Goal: Information Seeking & Learning: Check status

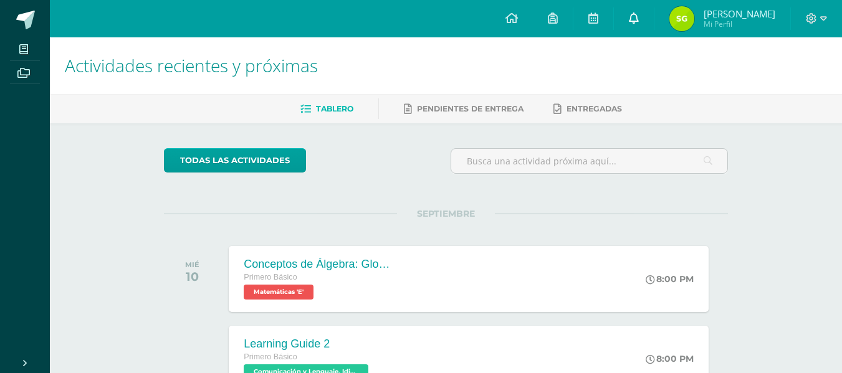
click at [653, 12] on link at bounding box center [634, 18] width 40 height 37
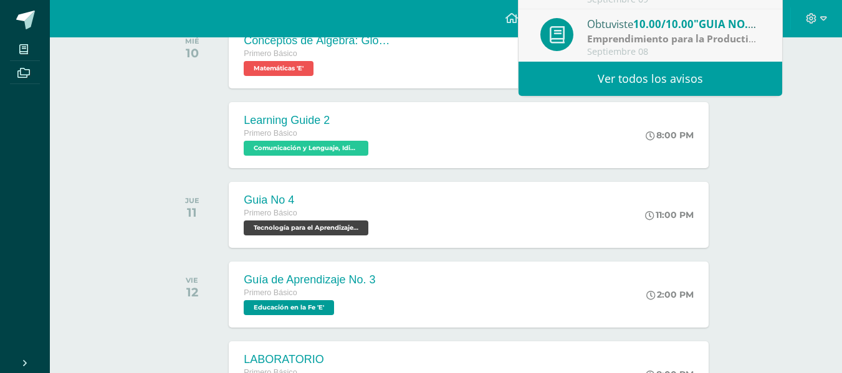
scroll to position [229, 0]
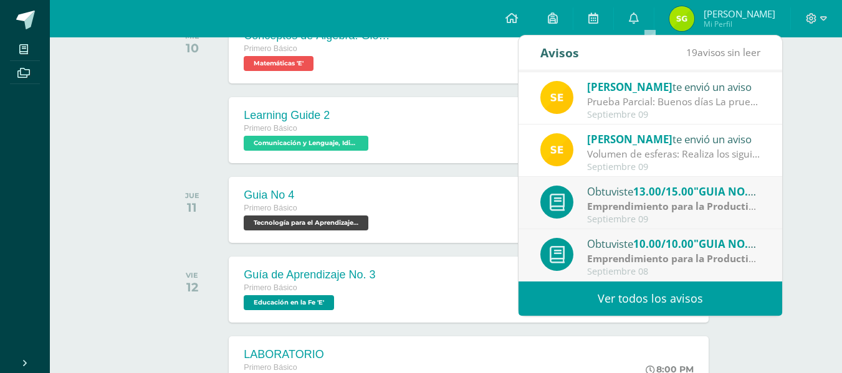
click at [652, 292] on link "Ver todos los avisos" at bounding box center [649, 299] width 263 height 34
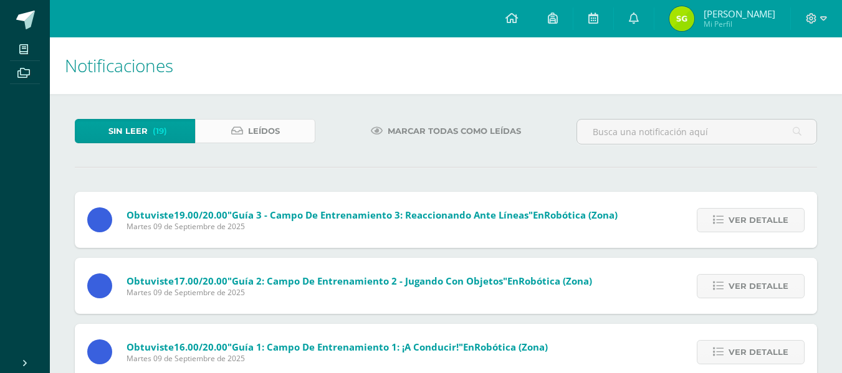
click at [246, 132] on link "Leídos" at bounding box center [255, 131] width 120 height 24
click at [287, 128] on link "Leídos" at bounding box center [255, 131] width 120 height 24
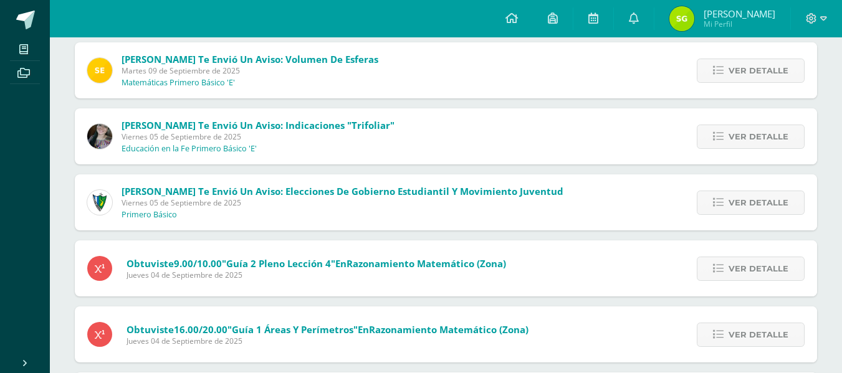
scroll to position [229, 0]
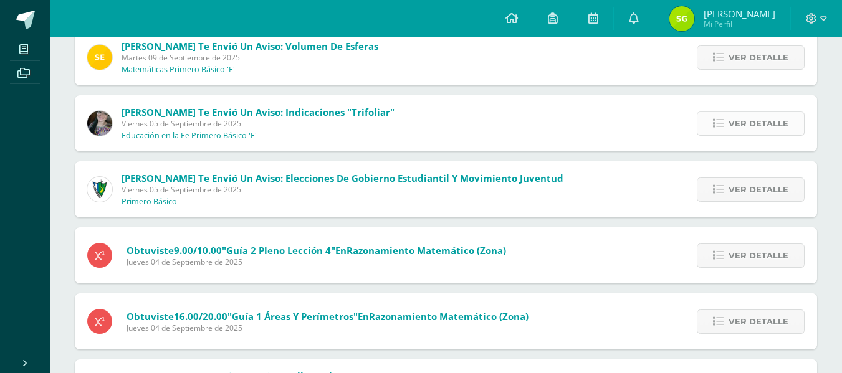
click at [713, 129] on link "Ver detalle" at bounding box center [750, 123] width 108 height 24
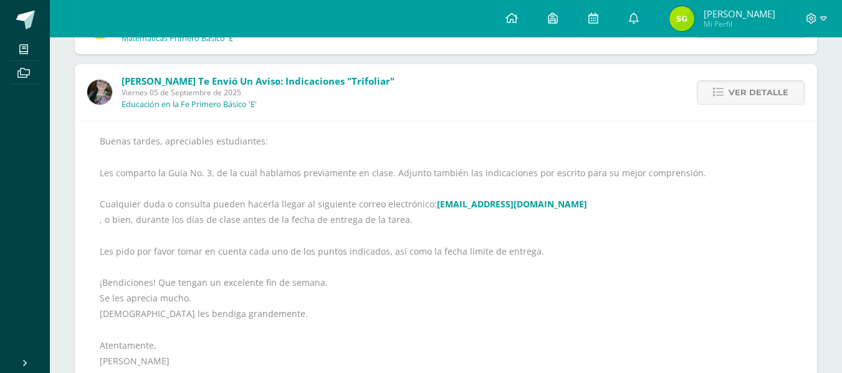
scroll to position [457, 0]
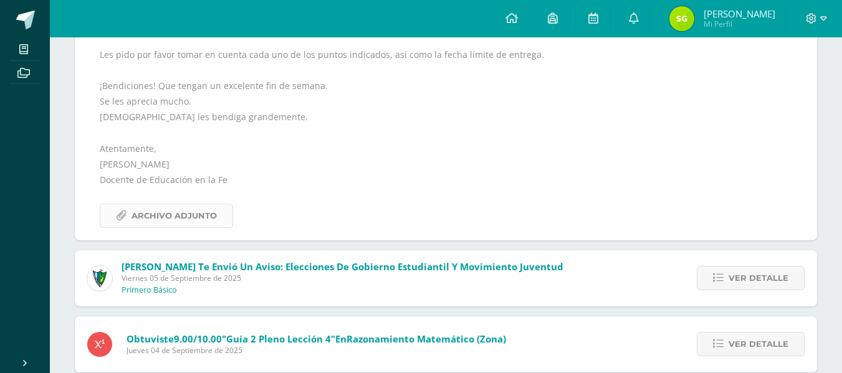
click at [202, 211] on span "Archivo Adjunto" at bounding box center [173, 215] width 85 height 23
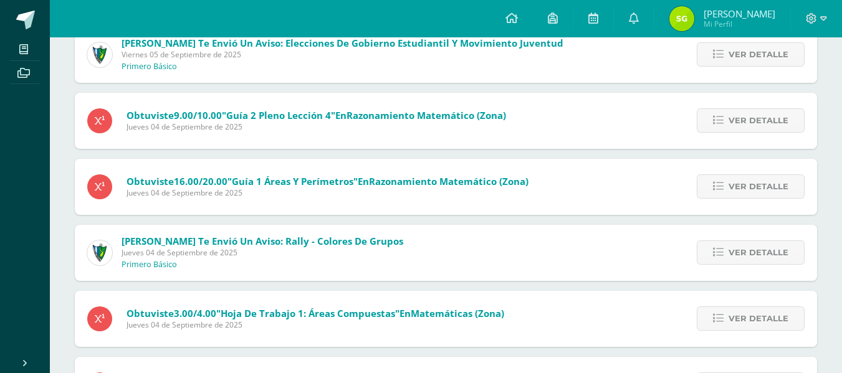
scroll to position [685, 0]
